Goal: Obtain resource: Obtain resource

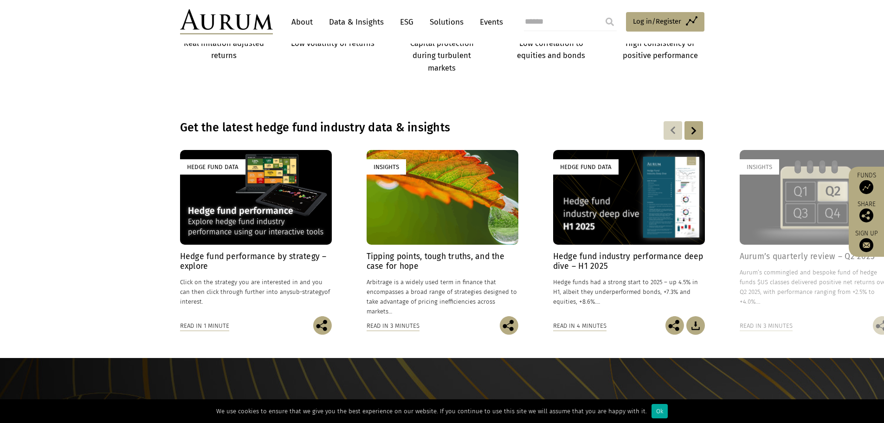
scroll to position [557, 0]
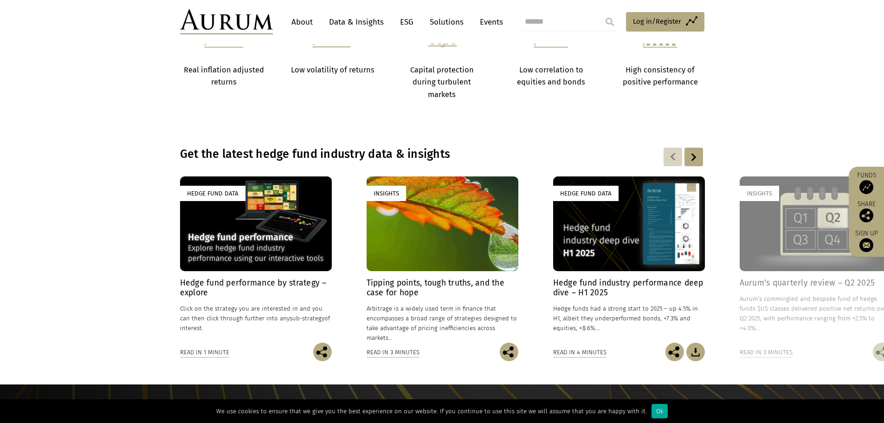
click at [354, 23] on link "Data & Insights" at bounding box center [356, 21] width 64 height 17
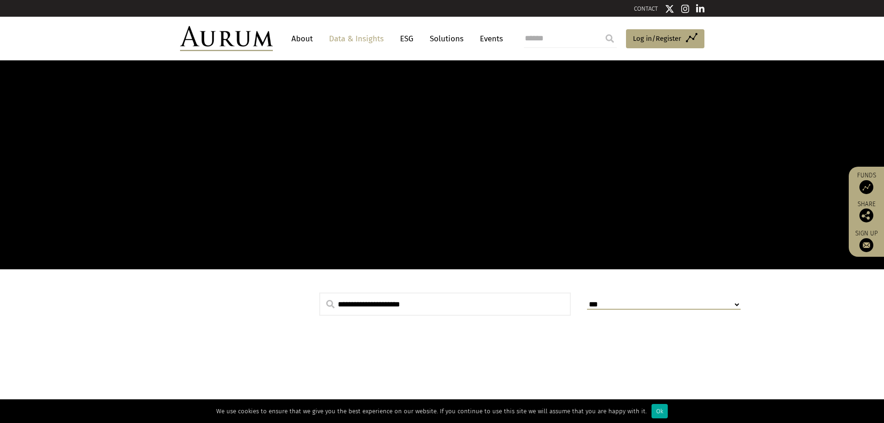
click at [358, 38] on link "Data & Insights" at bounding box center [356, 38] width 64 height 17
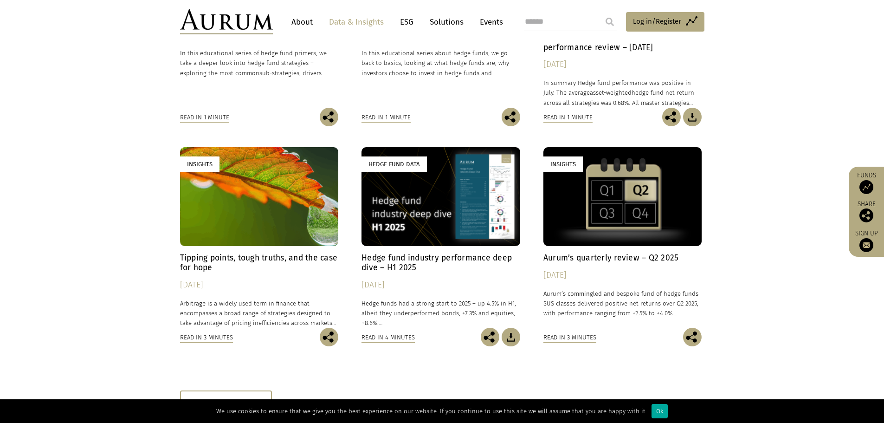
scroll to position [418, 0]
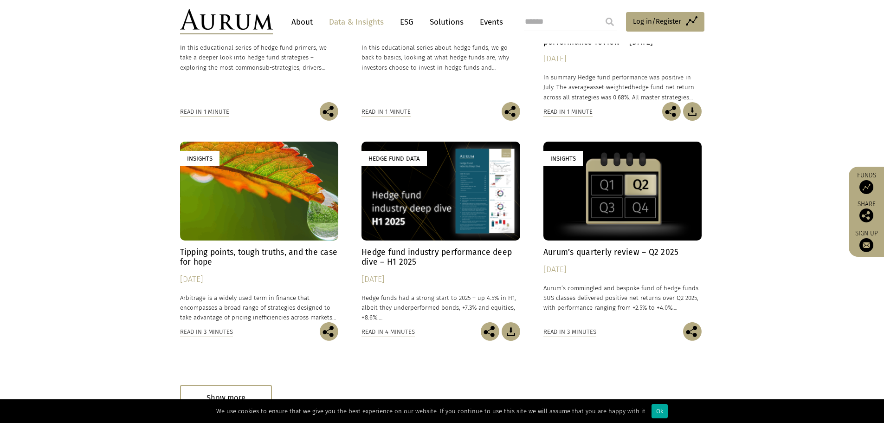
click at [514, 335] on img at bounding box center [511, 331] width 19 height 19
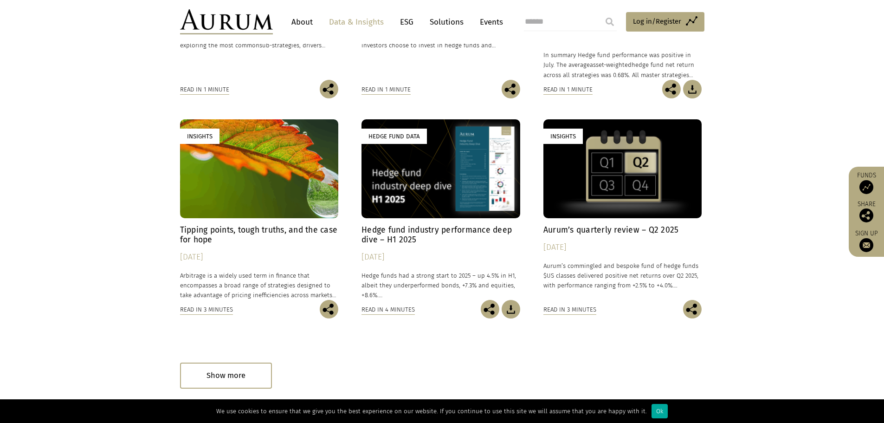
scroll to position [227, 0]
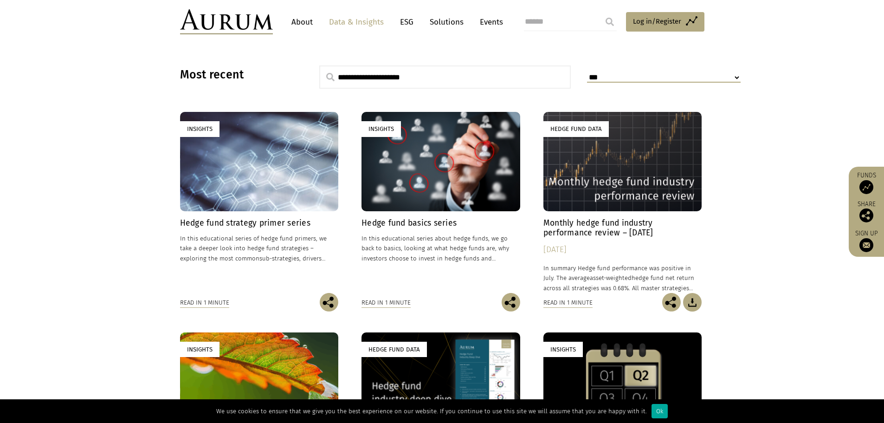
click at [694, 303] on img at bounding box center [692, 302] width 19 height 19
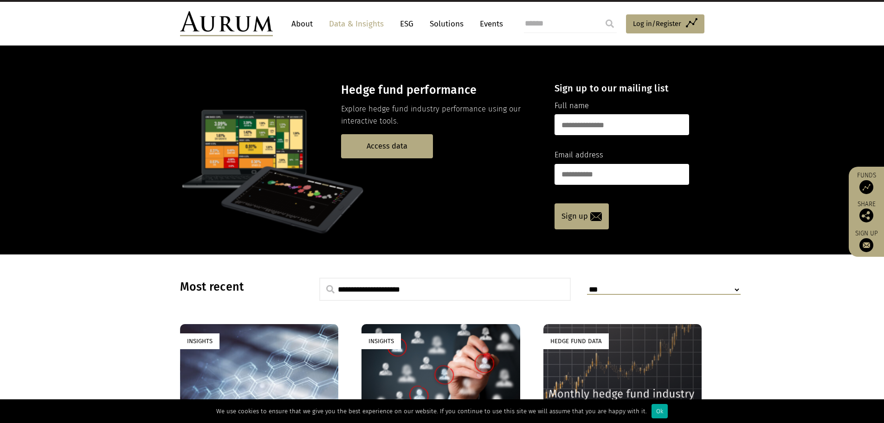
scroll to position [0, 0]
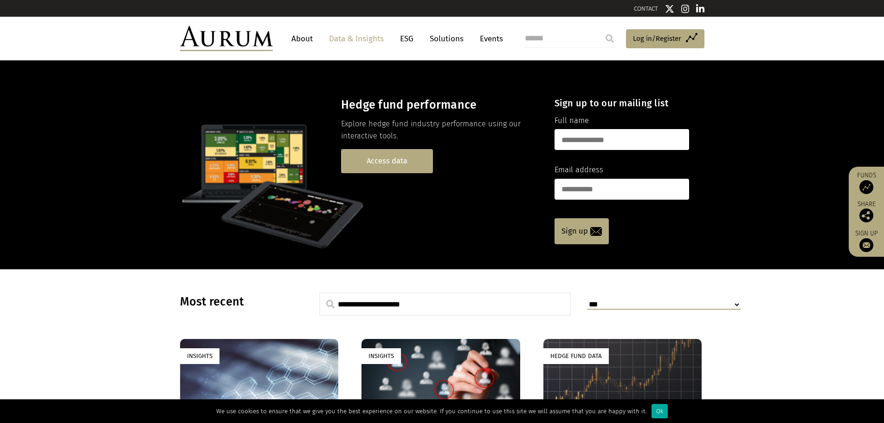
click at [394, 158] on link "Access data" at bounding box center [387, 161] width 92 height 24
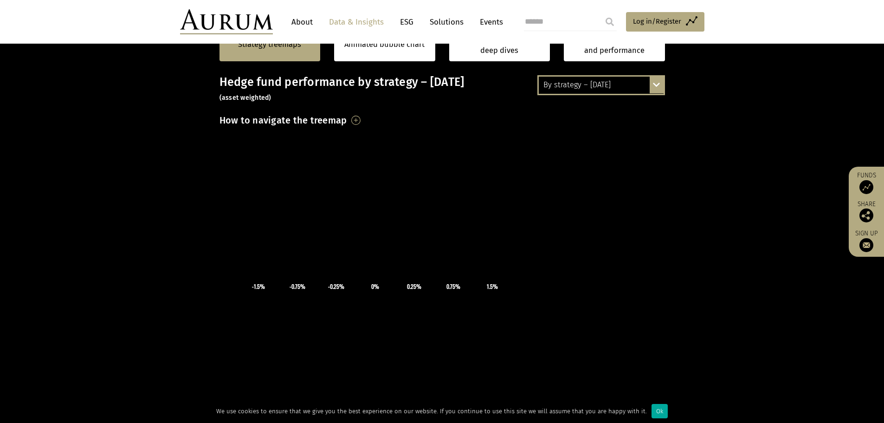
scroll to position [186, 0]
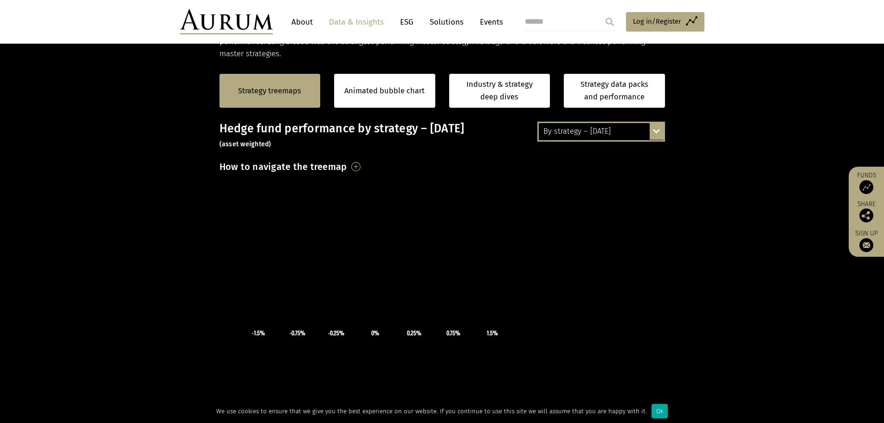
click at [651, 130] on div "By strategy – [DATE] By strategy – [DATE] By strategy – year to date 2016 – [DA…" at bounding box center [602, 131] width 128 height 19
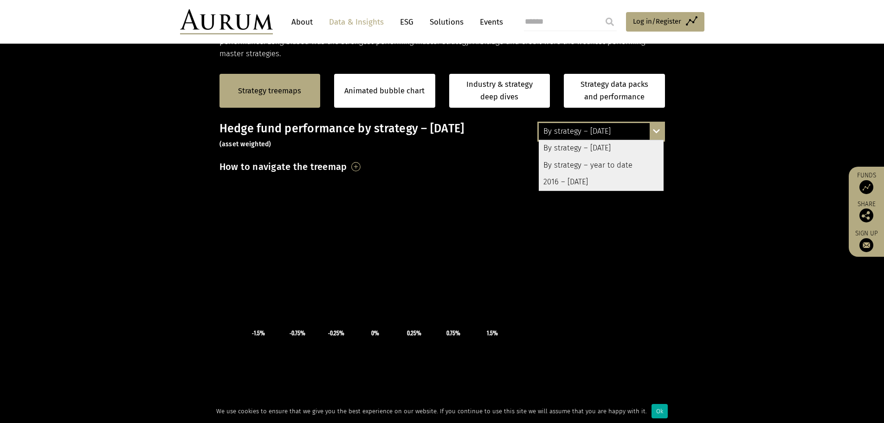
click at [651, 131] on div "By strategy – [DATE] By strategy – [DATE] By strategy – year to date 2016 – [DA…" at bounding box center [602, 131] width 128 height 19
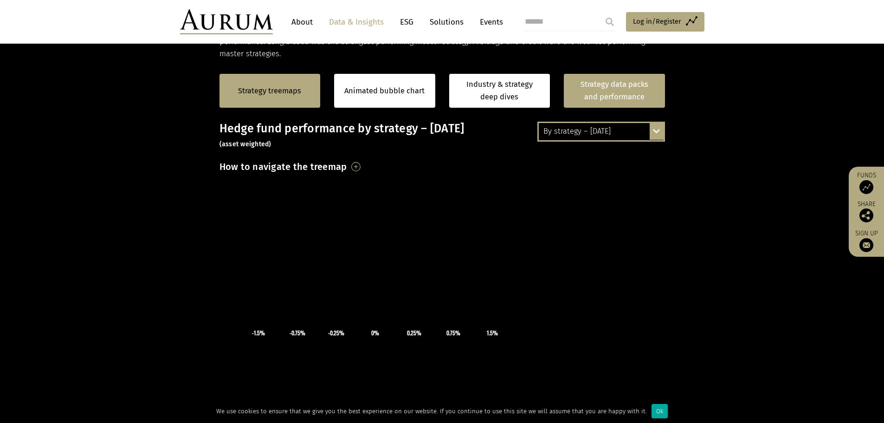
click at [609, 89] on link "Strategy data packs and performance" at bounding box center [614, 91] width 101 height 34
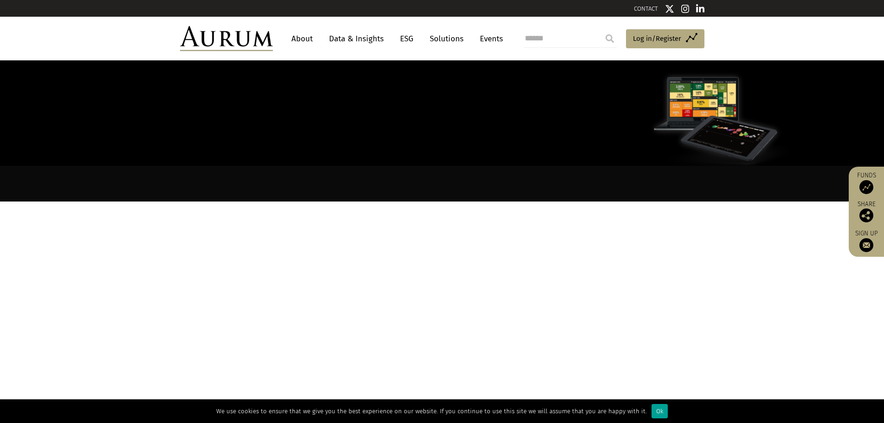
click at [652, 411] on div "Ok" at bounding box center [660, 411] width 16 height 14
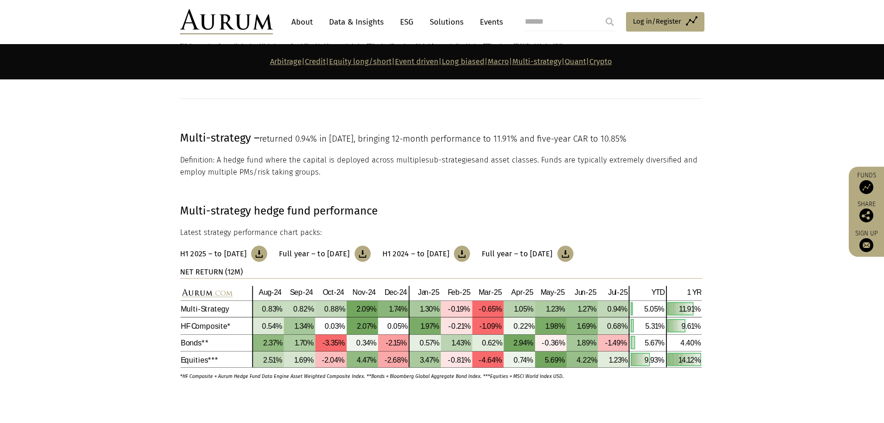
scroll to position [3636, 0]
